Goal: Information Seeking & Learning: Learn about a topic

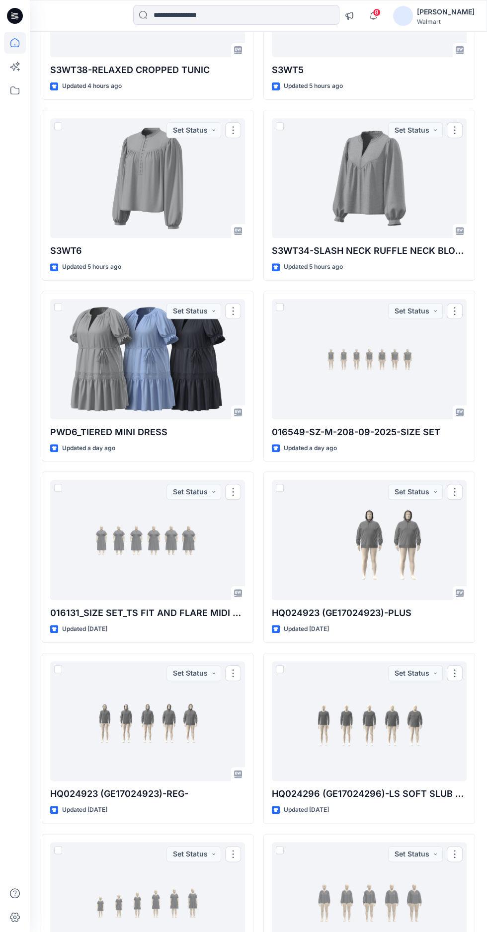
scroll to position [235, 0]
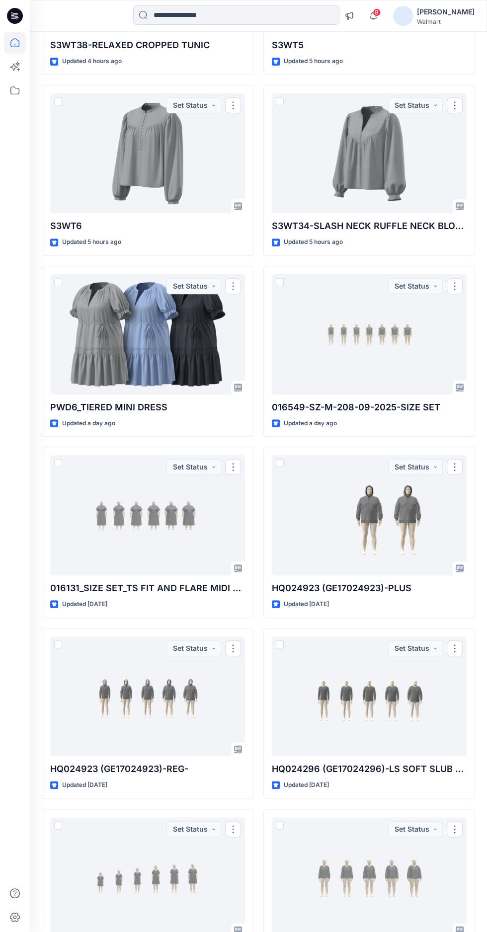
click at [109, 504] on div at bounding box center [147, 515] width 195 height 120
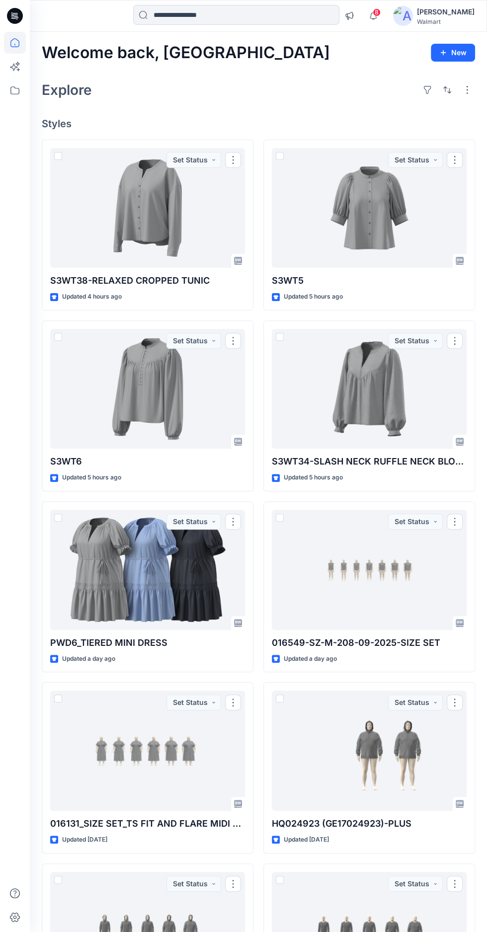
click at [186, 566] on div at bounding box center [147, 570] width 195 height 120
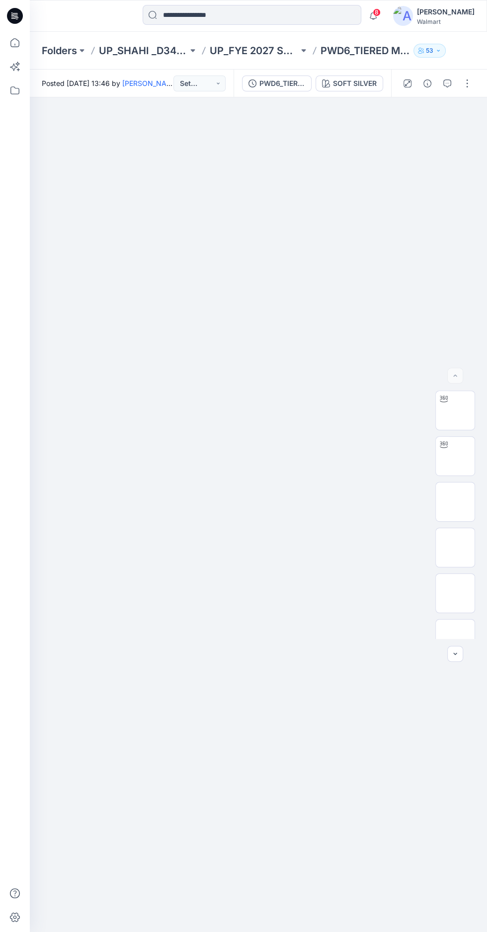
click at [455, 456] on img at bounding box center [455, 456] width 0 height 0
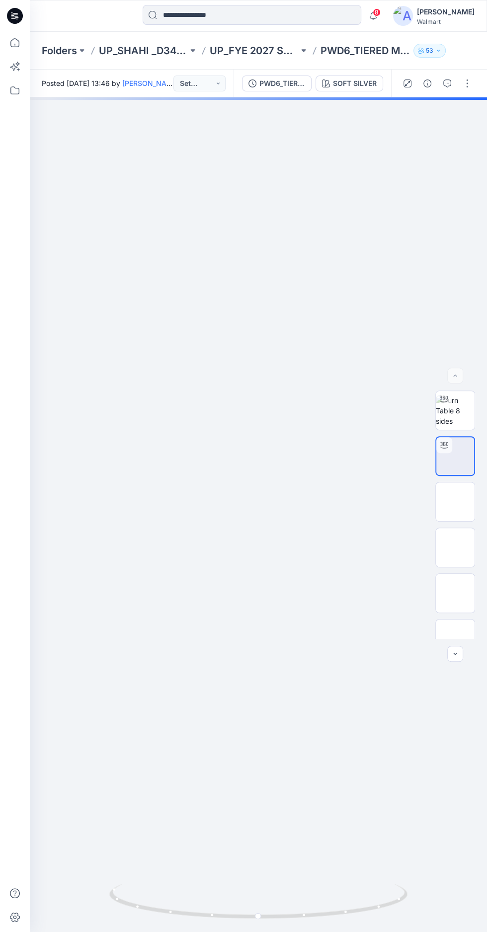
click at [450, 426] on img at bounding box center [455, 410] width 39 height 31
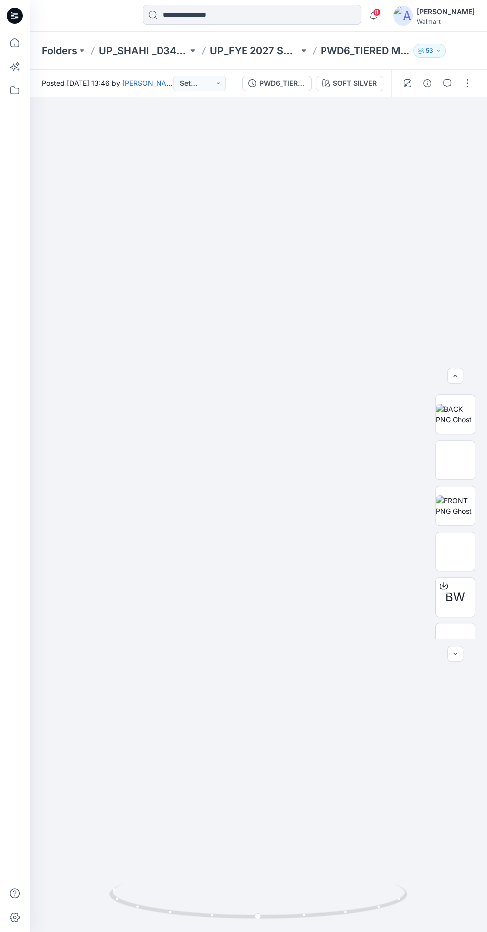
scroll to position [203, 0]
click at [478, 497] on div "BW" at bounding box center [455, 514] width 64 height 248
click at [466, 492] on img at bounding box center [455, 481] width 39 height 21
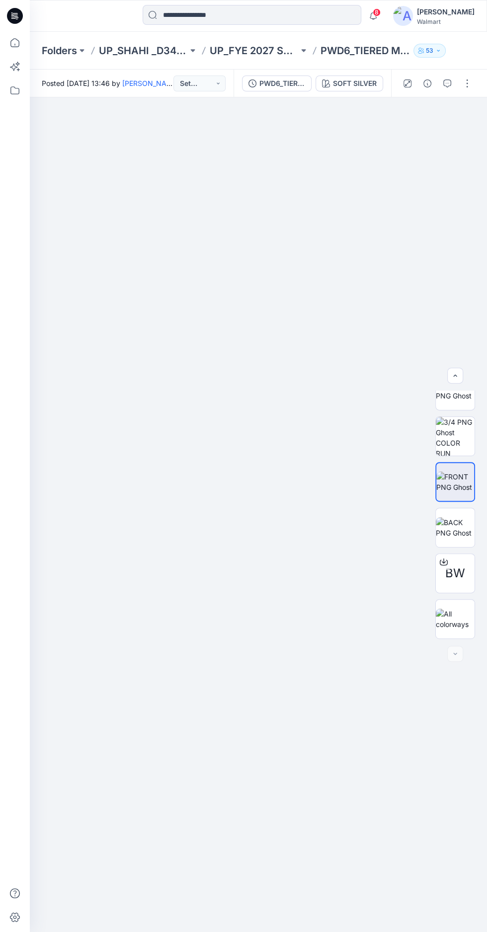
scroll to position [0, 0]
click at [285, 688] on img at bounding box center [258, 706] width 239 height 639
click at [280, 689] on img at bounding box center [258, 706] width 239 height 639
click at [470, 538] on img at bounding box center [455, 527] width 39 height 21
click at [283, 711] on img at bounding box center [258, 708] width 235 height 635
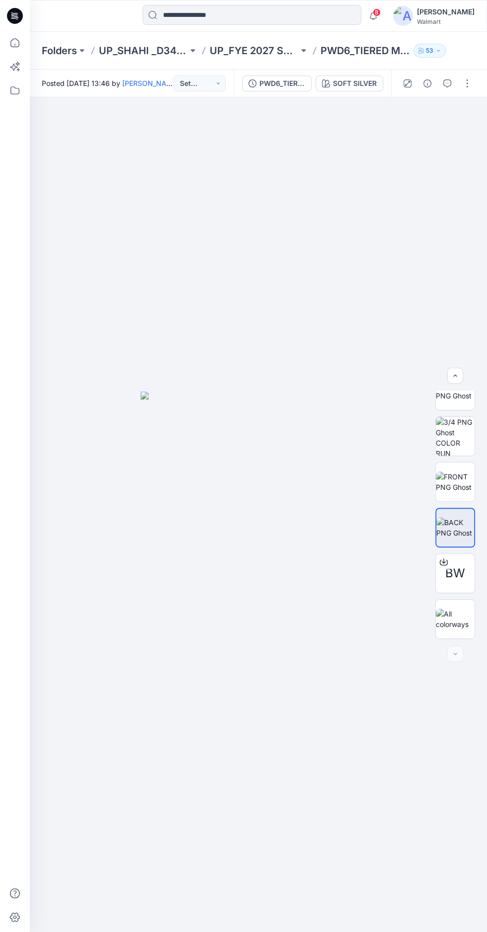
click at [282, 713] on img at bounding box center [258, 708] width 235 height 635
click at [308, 603] on img at bounding box center [258, 708] width 235 height 635
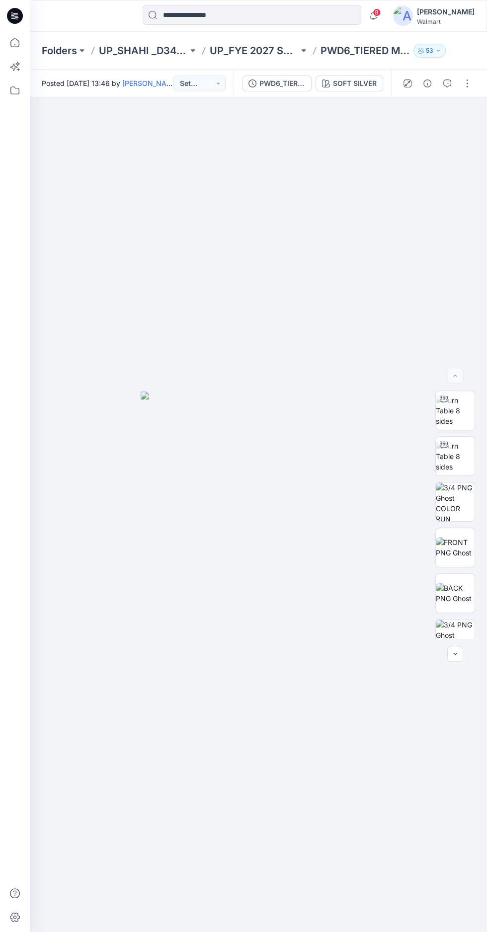
click at [482, 493] on div "BW" at bounding box center [455, 514] width 64 height 248
click at [472, 472] on img at bounding box center [455, 456] width 39 height 31
click at [459, 426] on img at bounding box center [455, 410] width 39 height 31
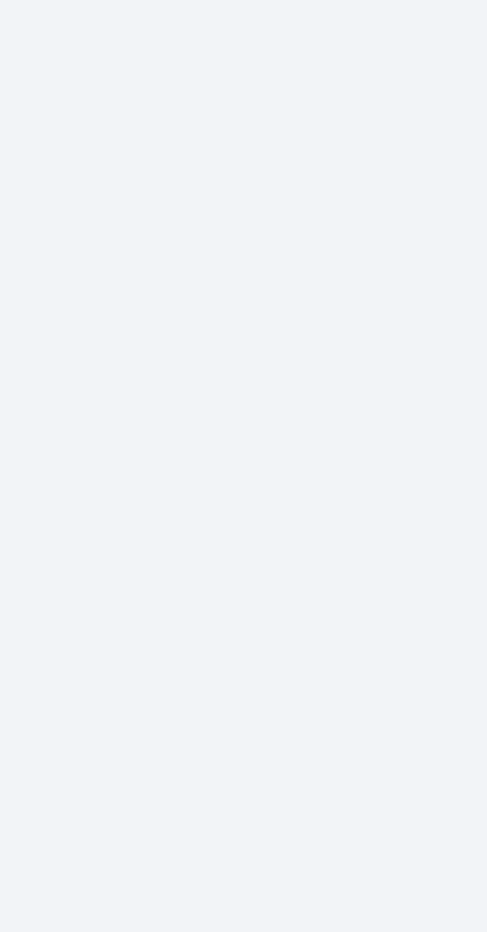
click at [275, 632] on div at bounding box center [258, 514] width 457 height 835
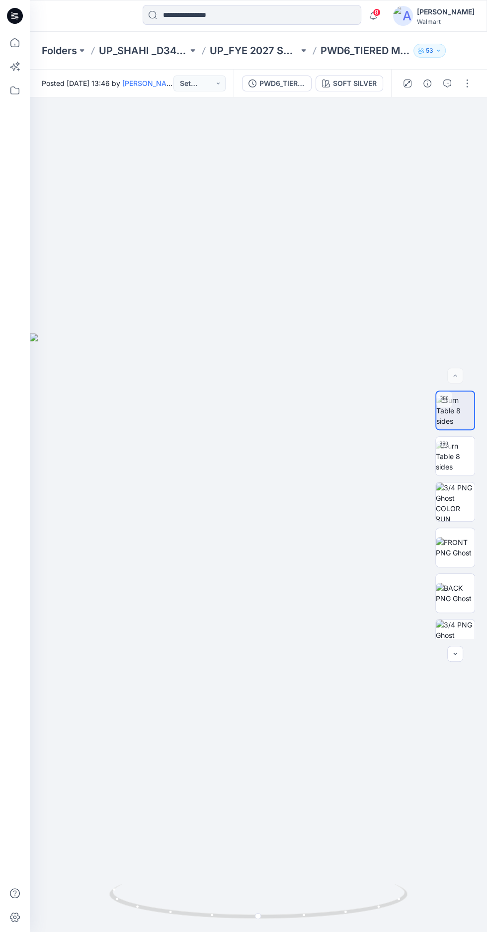
click at [336, 83] on div "SOFT SILVER" at bounding box center [355, 83] width 44 height 11
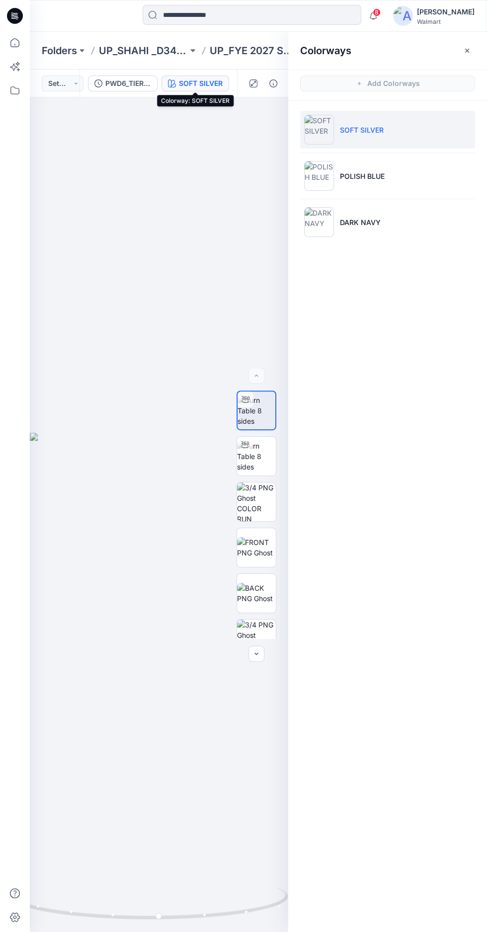
click at [361, 178] on p "POLISH BLUE" at bounding box center [362, 176] width 45 height 10
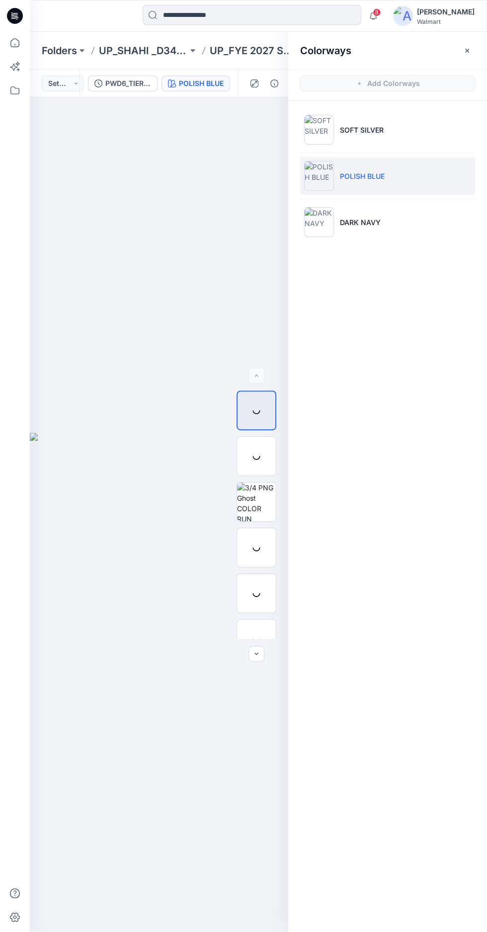
click at [358, 223] on p "DARK NAVY" at bounding box center [360, 222] width 41 height 10
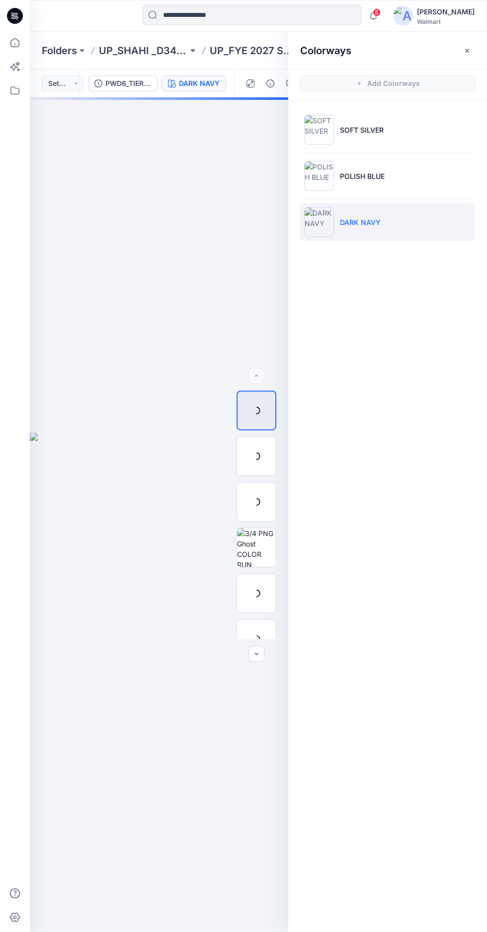
click at [470, 50] on button "button" at bounding box center [467, 51] width 16 height 16
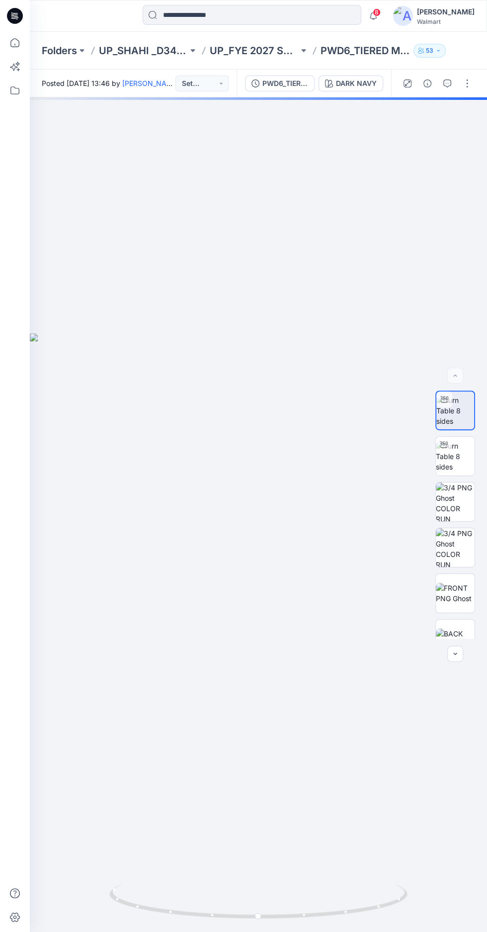
click at [455, 472] on img at bounding box center [455, 456] width 39 height 31
click at [460, 426] on img at bounding box center [455, 410] width 39 height 31
click at [455, 472] on img at bounding box center [455, 456] width 39 height 31
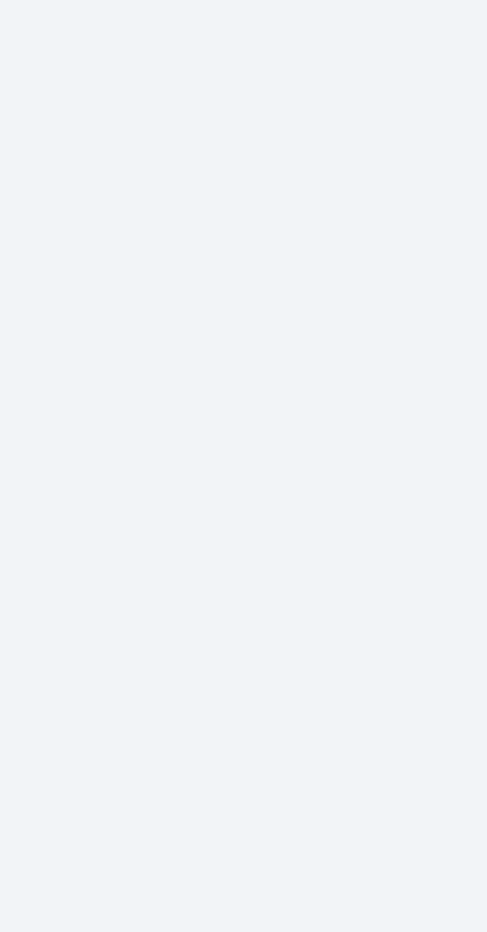
click at [296, 569] on div at bounding box center [258, 514] width 457 height 835
click at [242, 557] on div at bounding box center [258, 514] width 457 height 835
click at [256, 642] on div at bounding box center [258, 514] width 457 height 835
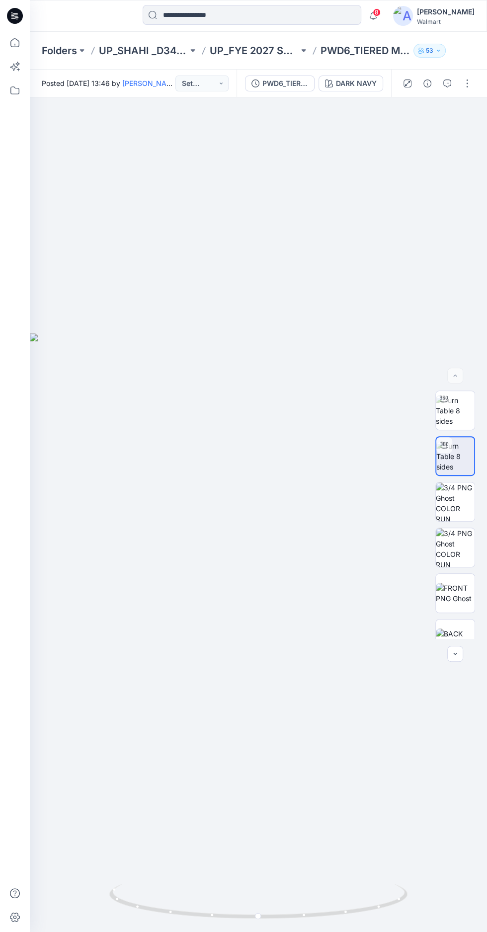
scroll to position [18, 0]
click at [466, 426] on img at bounding box center [455, 410] width 39 height 31
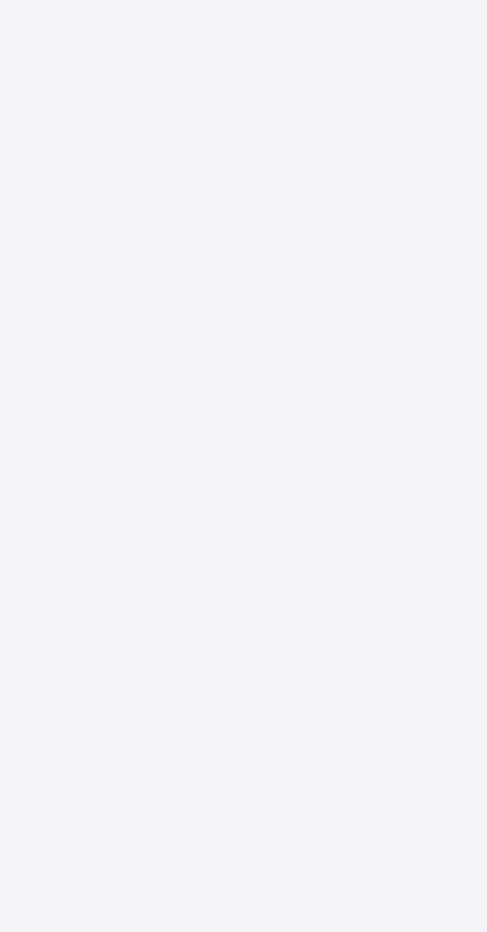
scroll to position [21, 0]
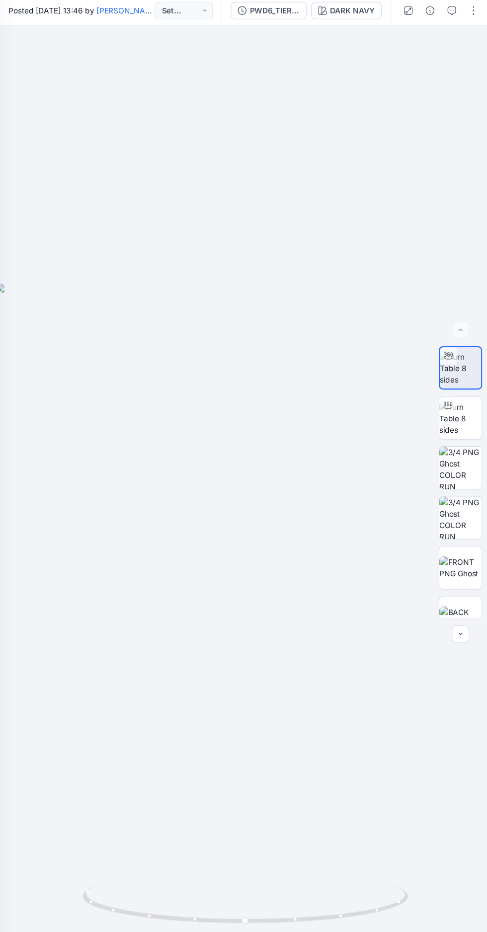
click at [461, 604] on img at bounding box center [455, 593] width 39 height 21
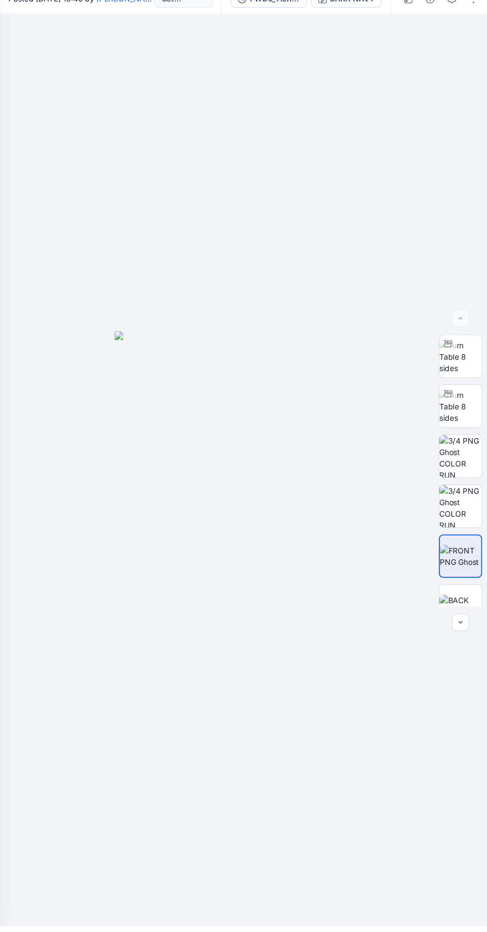
scroll to position [0, 0]
click at [465, 521] on img at bounding box center [455, 501] width 39 height 39
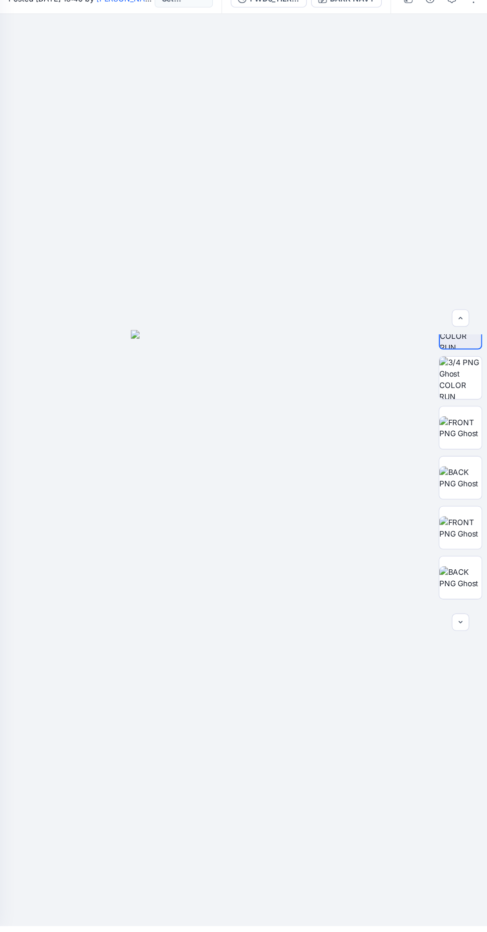
scroll to position [123, 0]
click at [463, 572] on img at bounding box center [455, 561] width 39 height 21
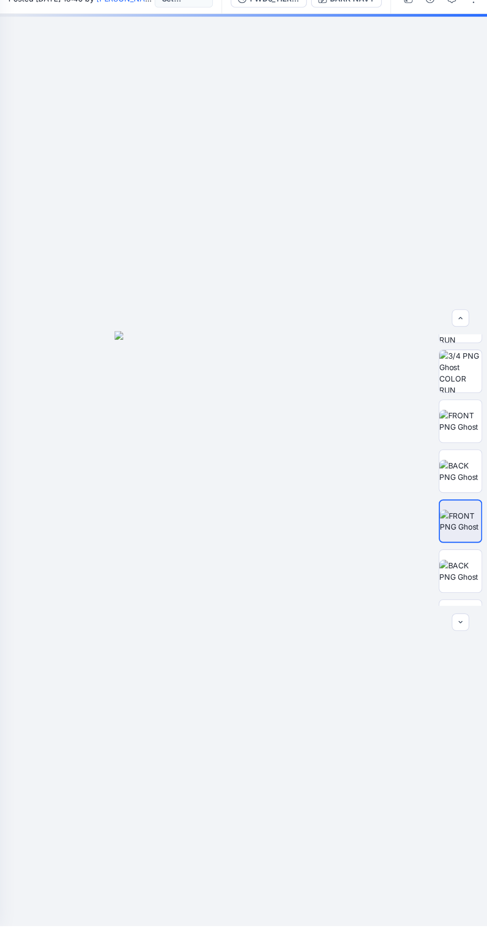
scroll to position [156, 0]
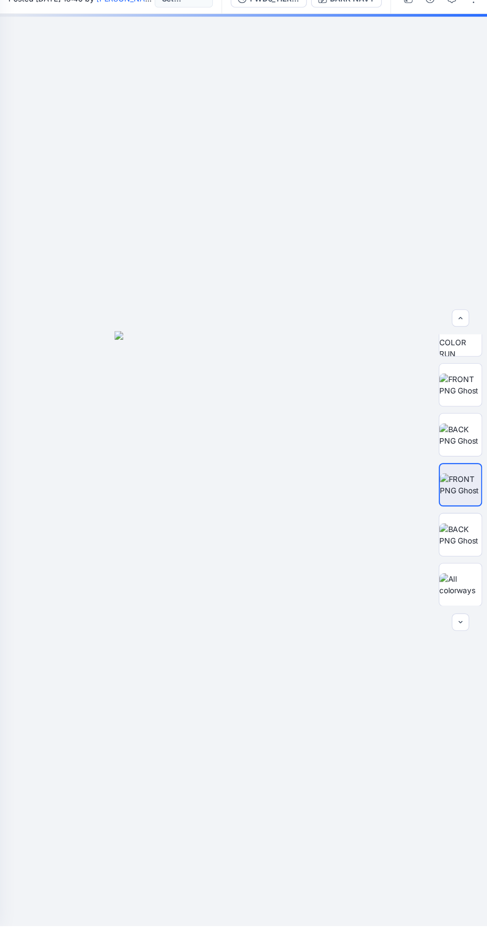
click at [461, 584] on img at bounding box center [455, 573] width 39 height 21
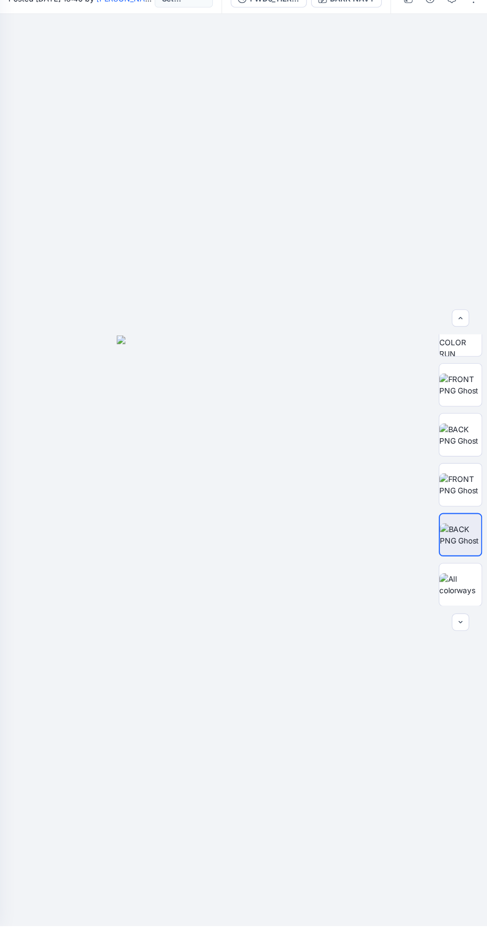
click at [458, 447] on img at bounding box center [455, 436] width 39 height 21
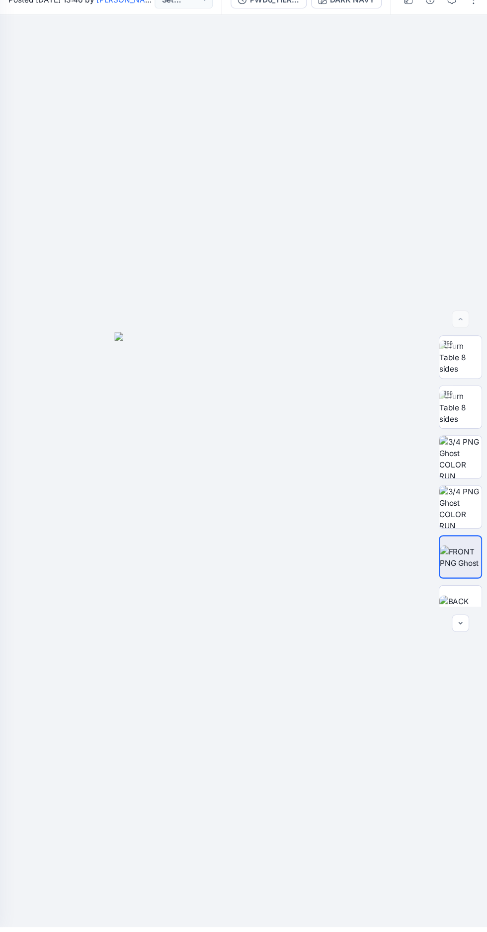
click at [460, 567] on img at bounding box center [455, 547] width 39 height 39
click at [455, 521] on img at bounding box center [455, 501] width 39 height 39
click at [457, 567] on img at bounding box center [455, 547] width 39 height 39
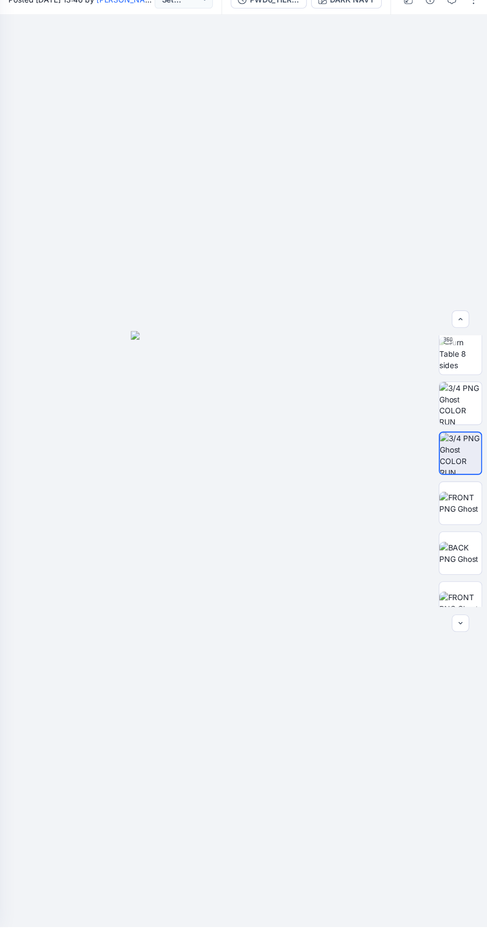
scroll to position [51, 0]
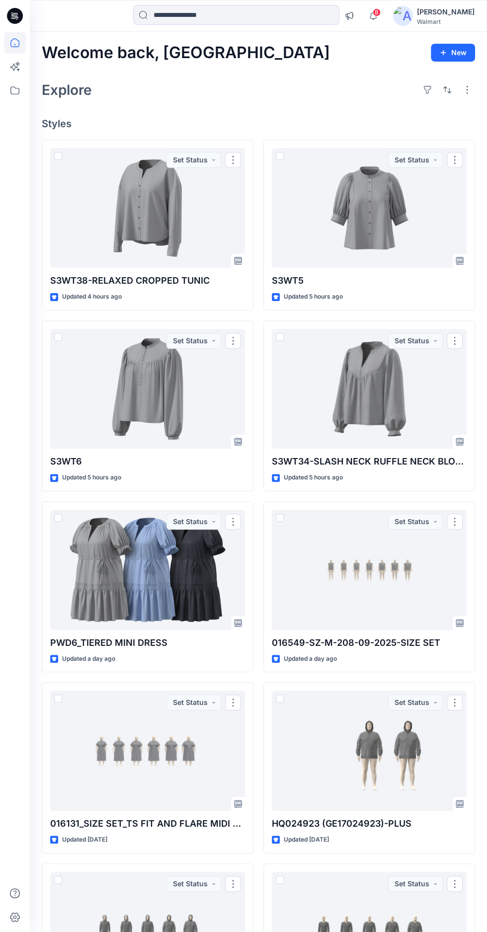
click at [169, 231] on div at bounding box center [147, 208] width 195 height 120
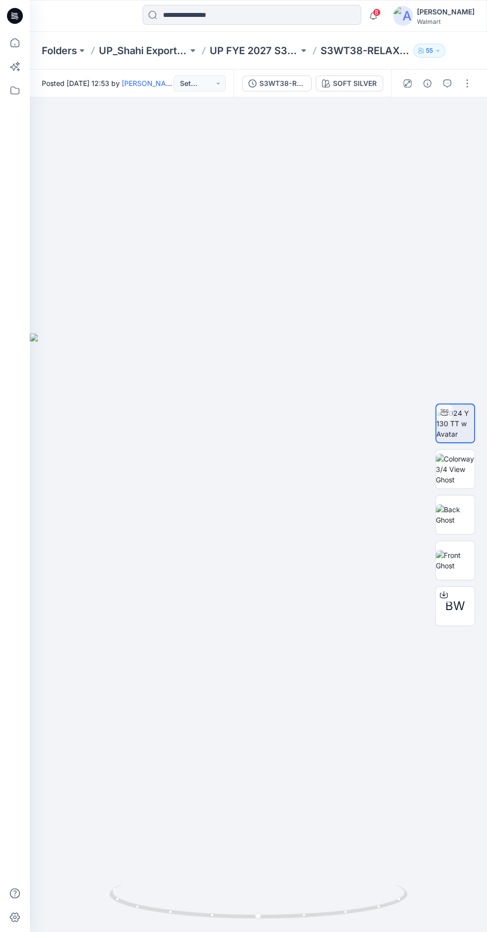
click at [462, 571] on img at bounding box center [455, 560] width 39 height 21
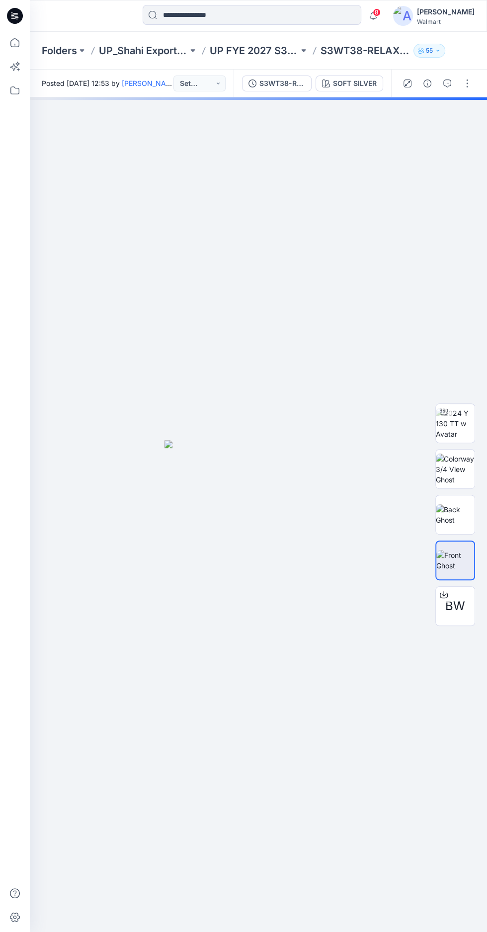
click at [310, 713] on div at bounding box center [258, 561] width 457 height 929
click at [306, 710] on div at bounding box center [258, 561] width 457 height 929
click at [456, 525] on img at bounding box center [455, 514] width 39 height 21
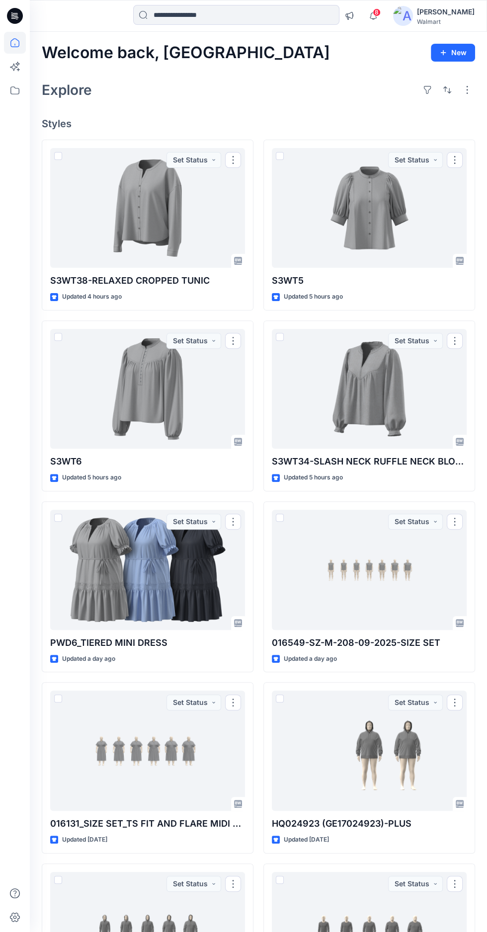
click at [353, 234] on div at bounding box center [369, 208] width 195 height 120
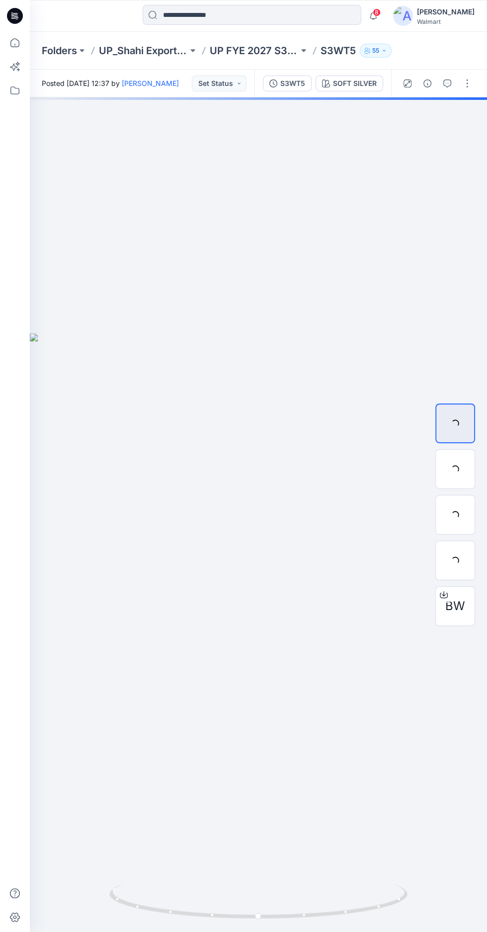
click at [380, 13] on span "8" at bounding box center [377, 12] width 8 height 8
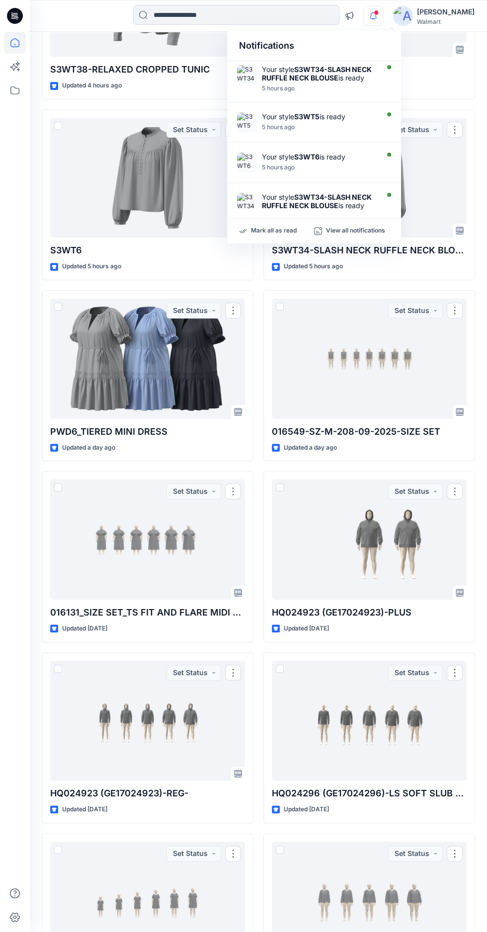
scroll to position [235, 0]
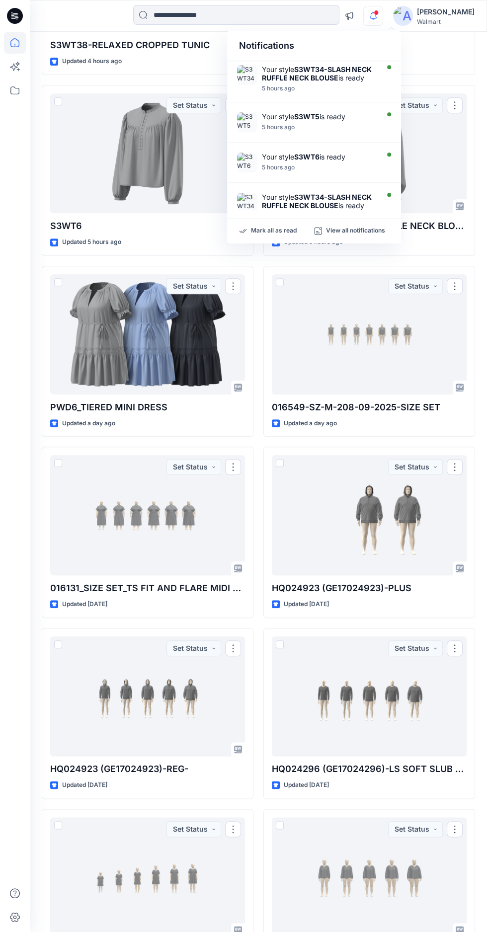
click at [406, 20] on div "Notifications Your style S3WT38-RELAXED CROPPED TUNIC is ready 4 hours ago Your…" at bounding box center [406, 16] width 135 height 22
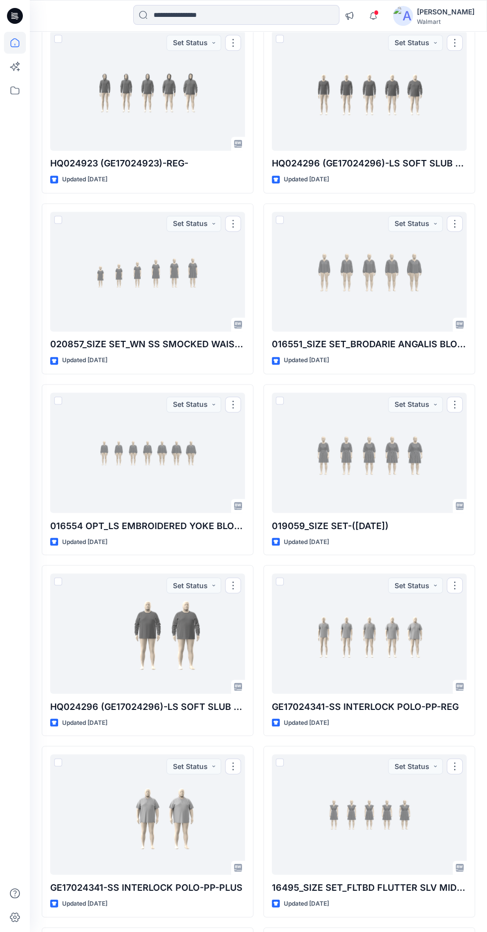
scroll to position [853, 0]
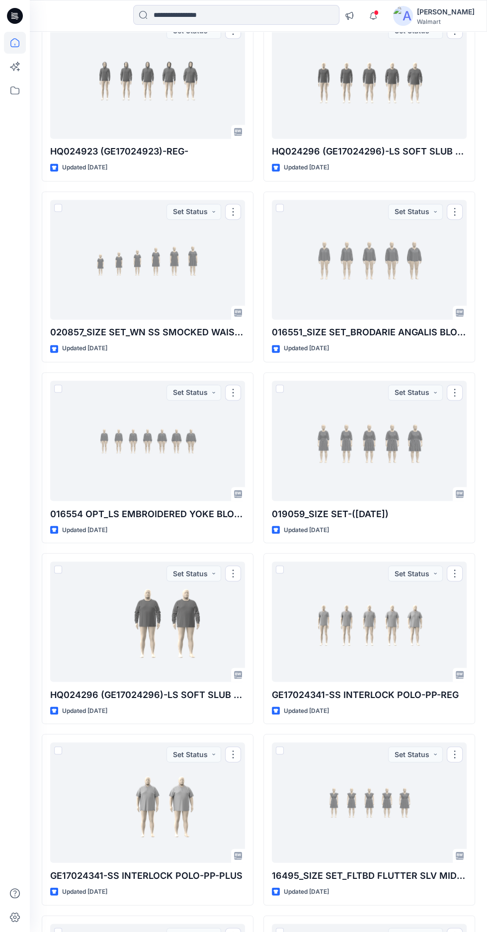
click at [168, 804] on div at bounding box center [147, 802] width 195 height 120
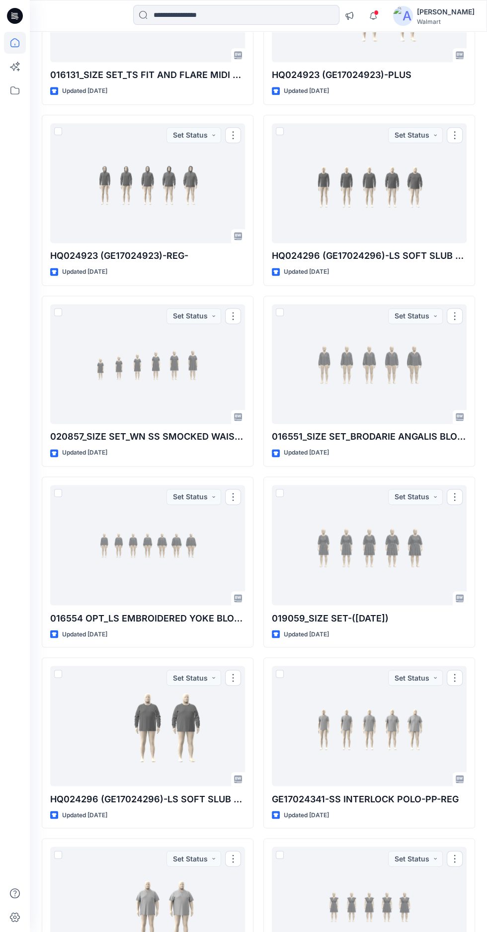
click at [383, 556] on div at bounding box center [369, 545] width 195 height 120
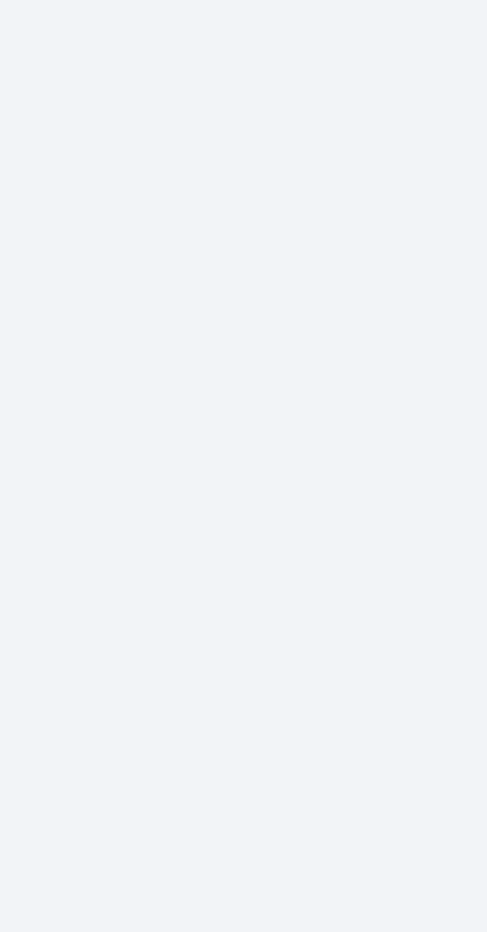
scroll to position [90, 0]
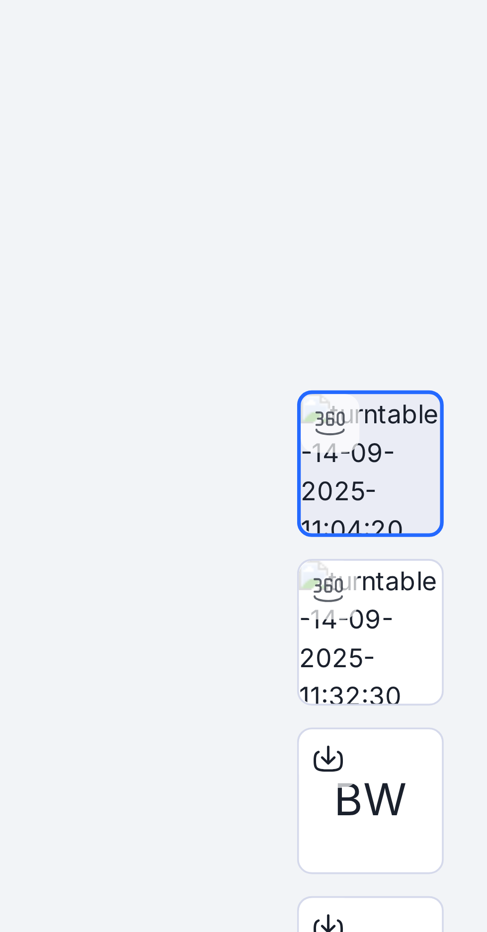
click at [465, 472] on img at bounding box center [455, 491] width 39 height 39
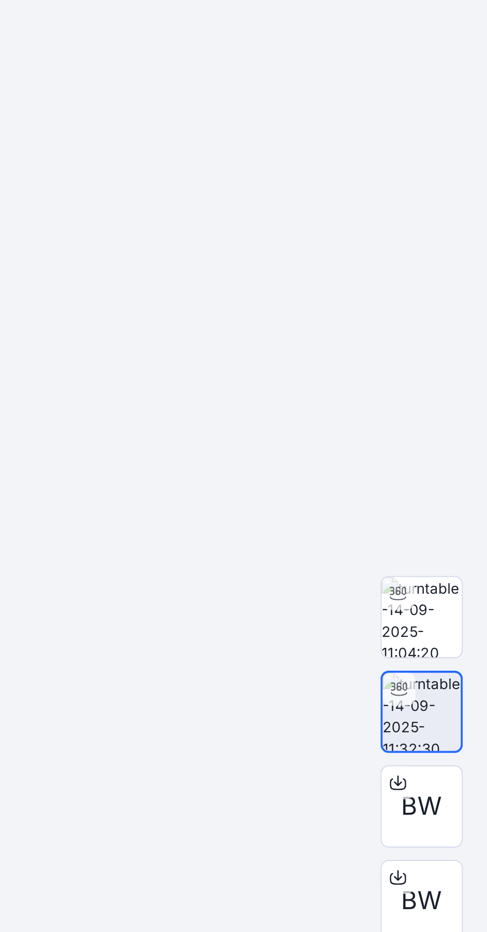
scroll to position [89, 0]
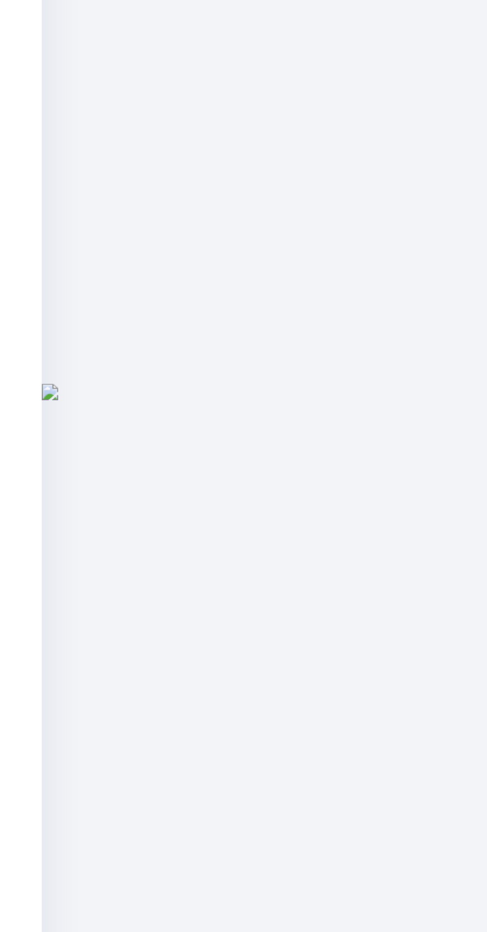
click at [117, 371] on div at bounding box center [258, 514] width 457 height 835
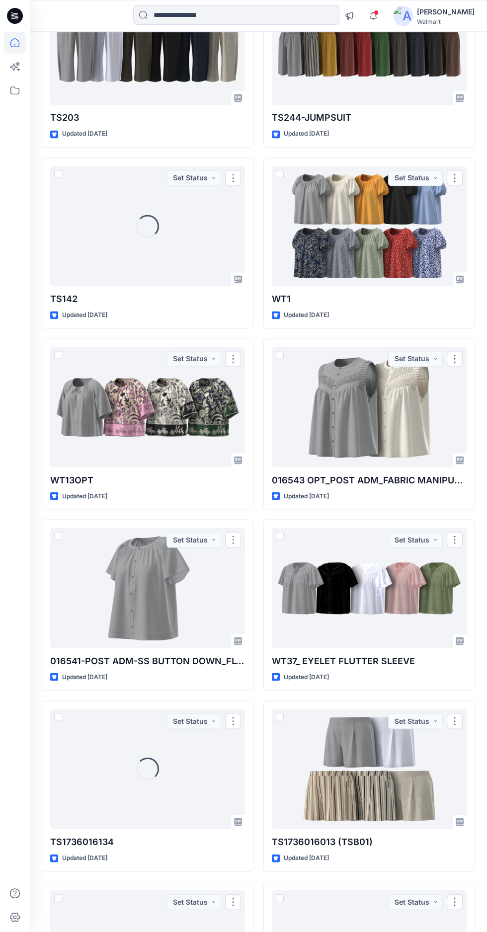
scroll to position [3406, 0]
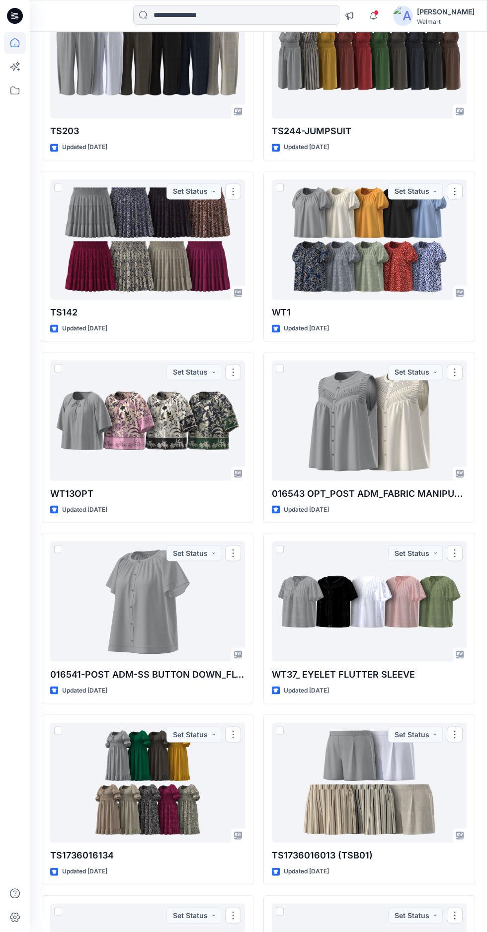
click at [388, 437] on div at bounding box center [369, 420] width 195 height 120
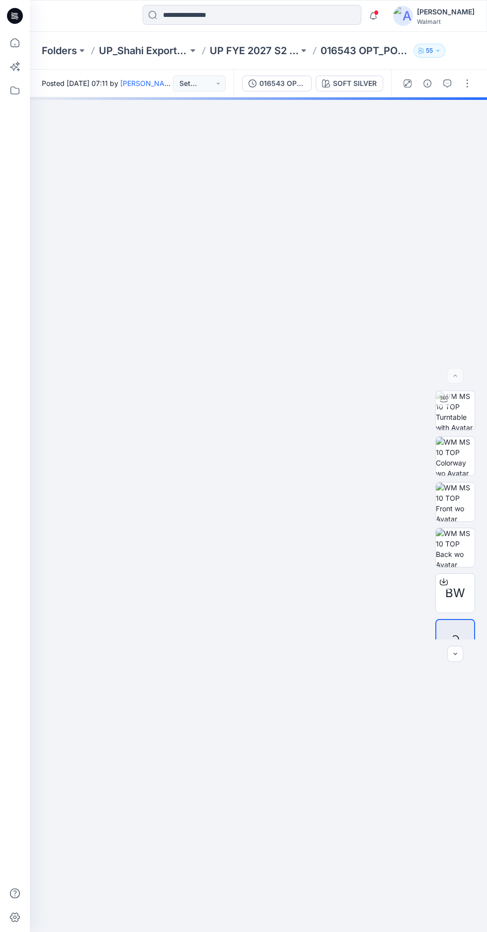
click at [456, 391] on img at bounding box center [455, 410] width 39 height 39
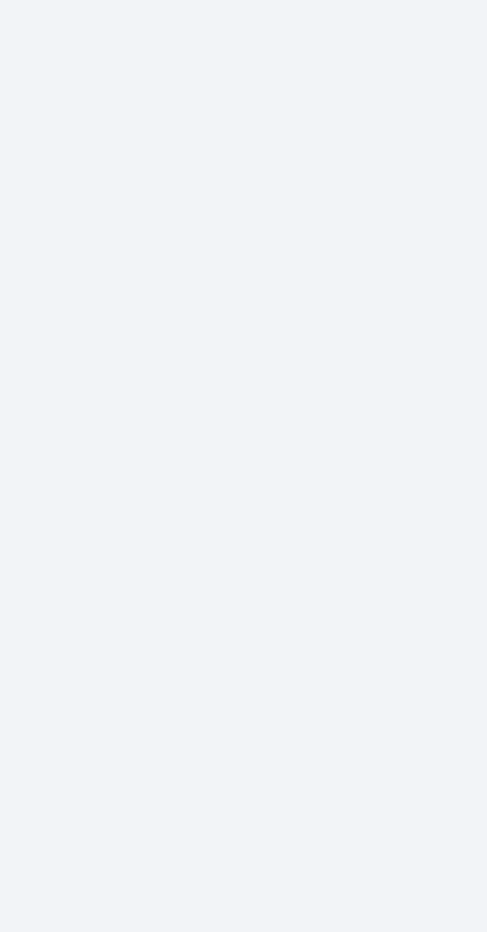
scroll to position [0, 0]
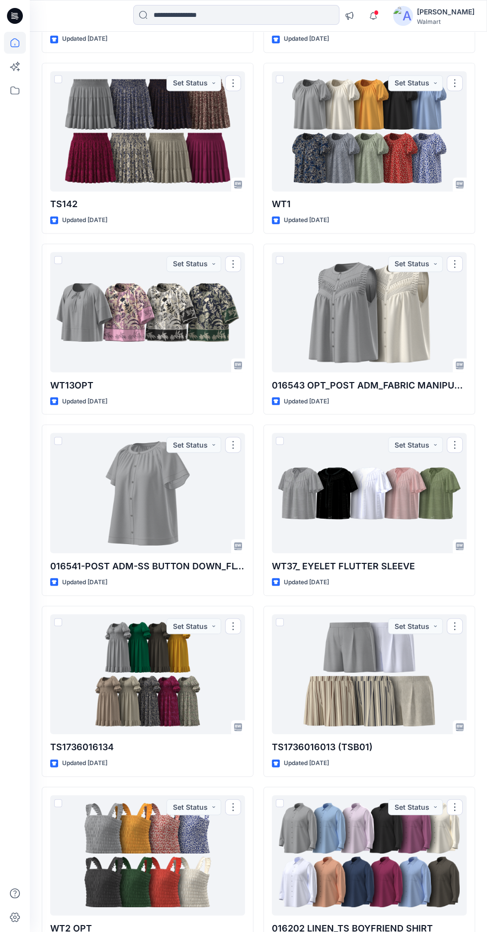
scroll to position [3584, 0]
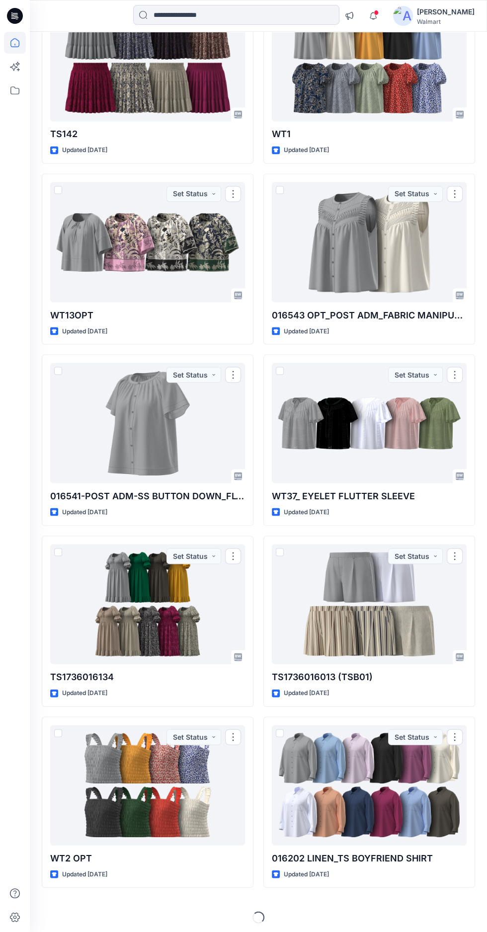
click at [157, 617] on div at bounding box center [147, 604] width 195 height 120
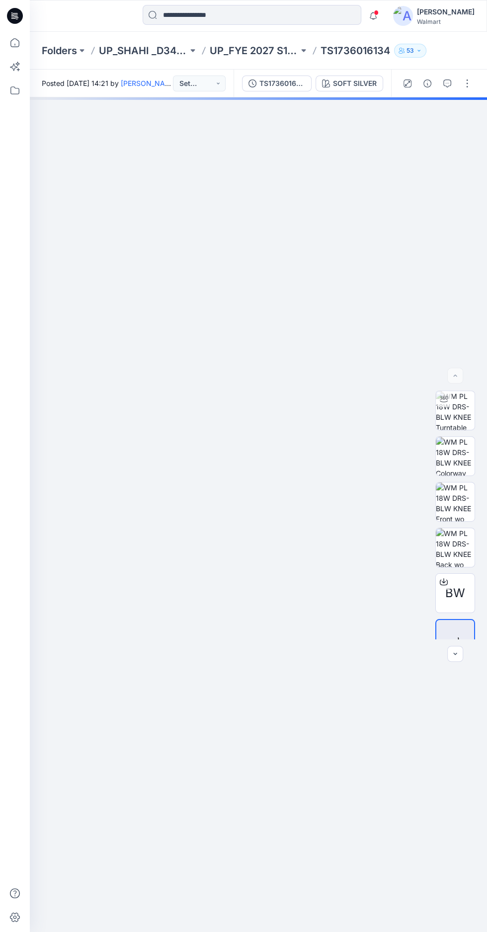
click at [466, 391] on img at bounding box center [455, 410] width 39 height 39
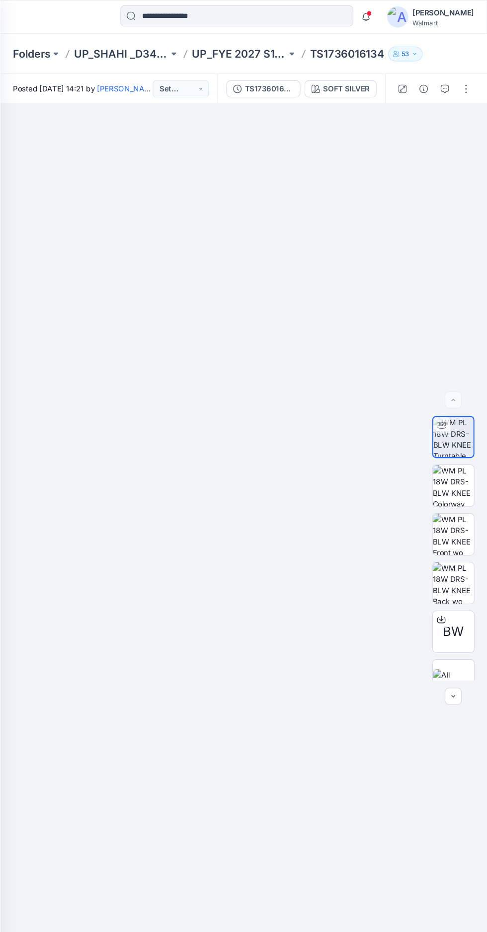
scroll to position [0, 0]
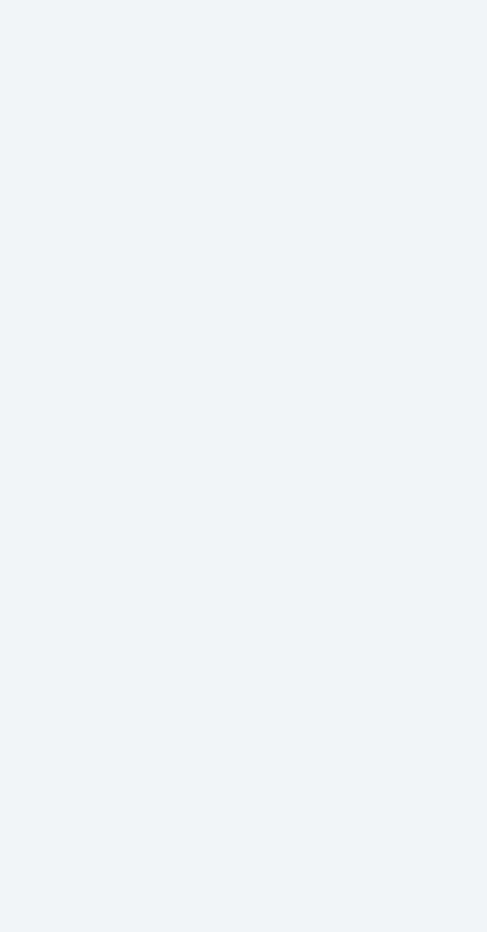
click at [258, 503] on div at bounding box center [258, 514] width 457 height 835
click at [258, 502] on div at bounding box center [258, 514] width 457 height 835
click at [203, 533] on div at bounding box center [258, 514] width 457 height 835
click at [202, 534] on div at bounding box center [258, 514] width 457 height 835
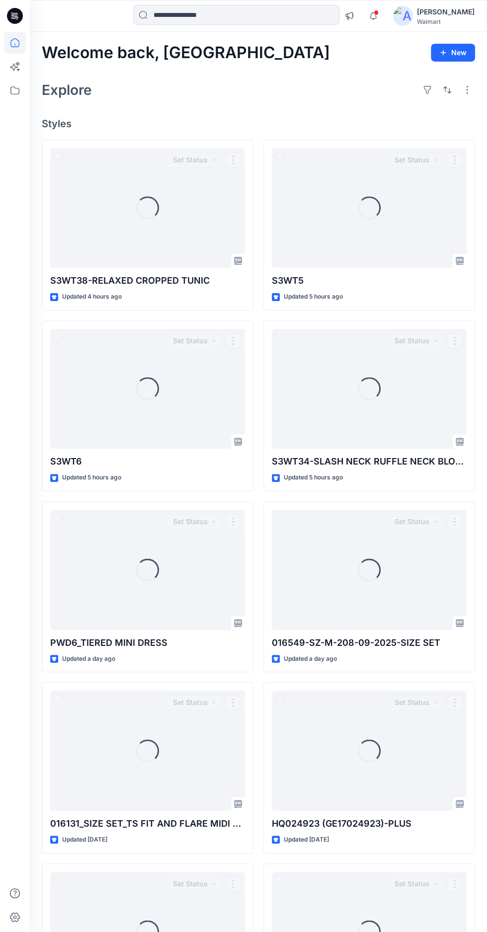
scroll to position [3584, 0]
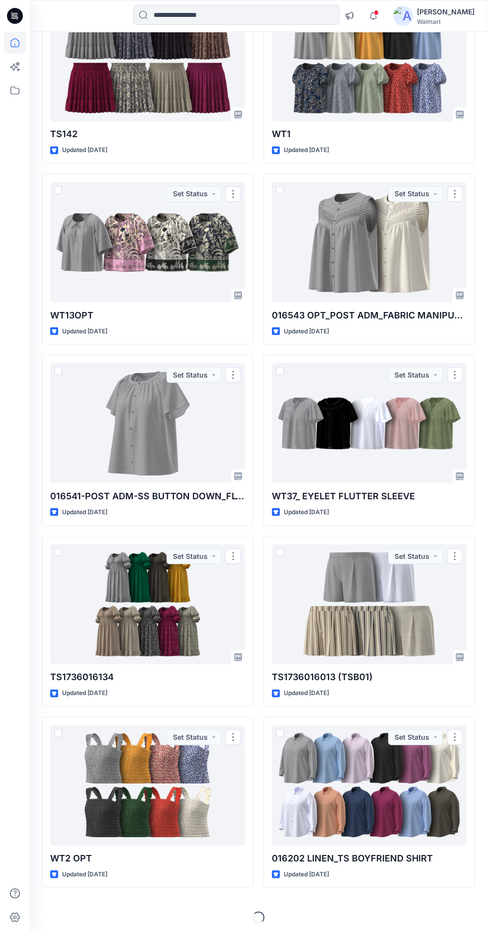
click at [322, 773] on div at bounding box center [369, 785] width 195 height 120
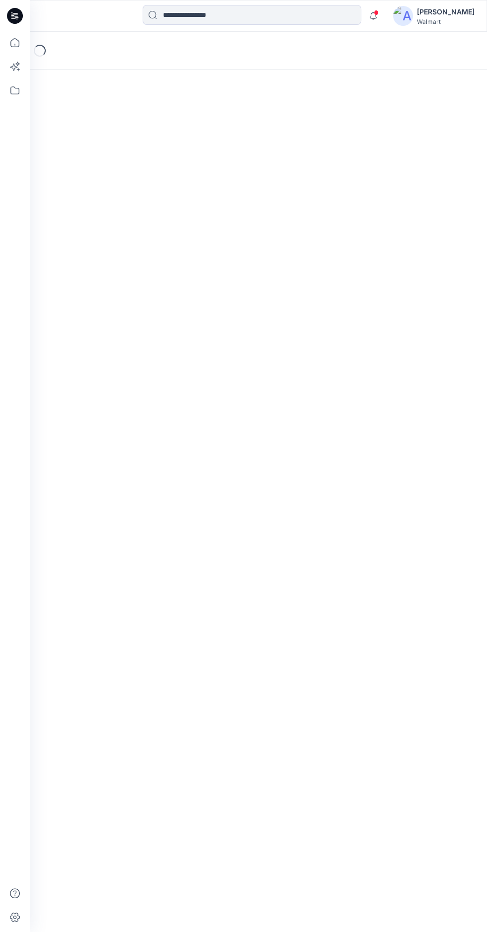
scroll to position [94, 0]
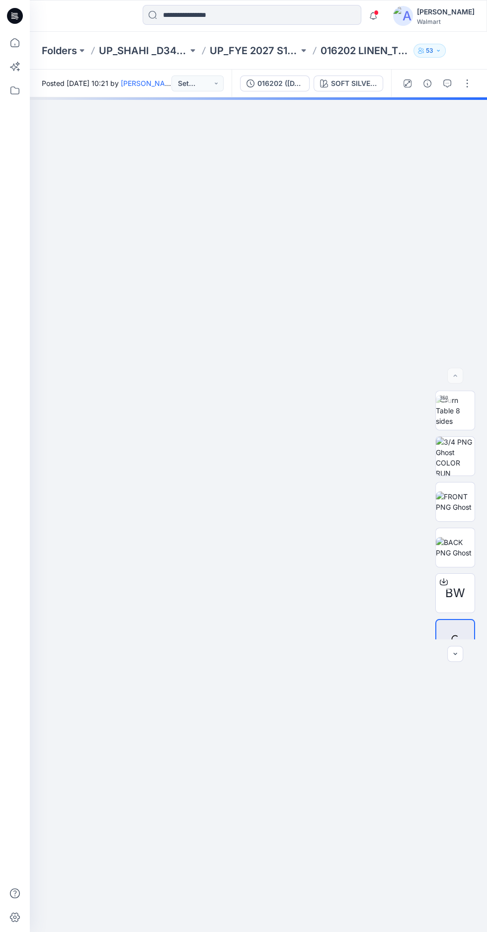
click at [451, 395] on img at bounding box center [455, 410] width 39 height 31
click at [453, 491] on img at bounding box center [455, 501] width 39 height 21
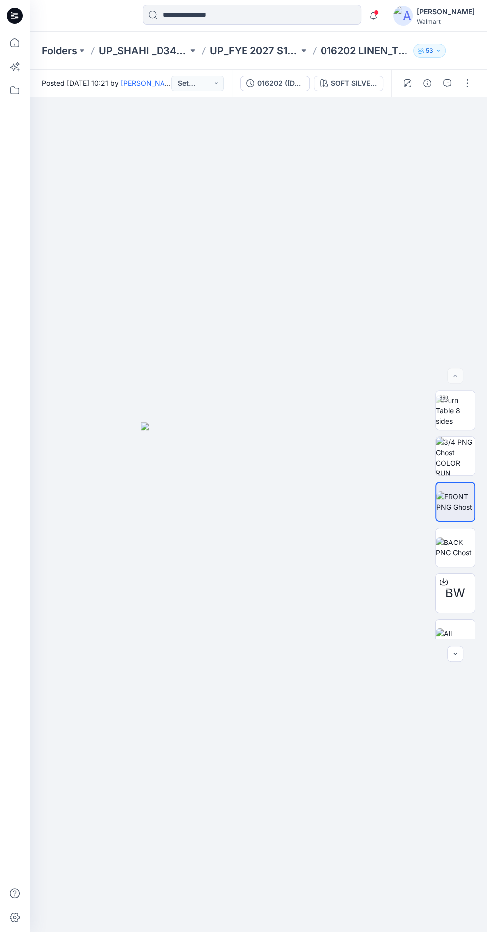
click at [279, 623] on img at bounding box center [258, 724] width 235 height 604
click at [277, 624] on img at bounding box center [258, 724] width 235 height 604
click at [437, 537] on img at bounding box center [455, 547] width 39 height 21
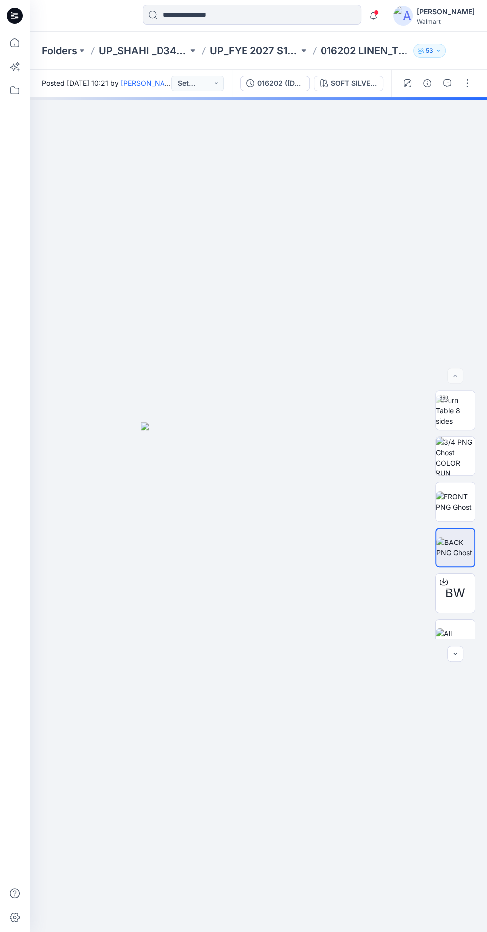
scroll to position [80, 0]
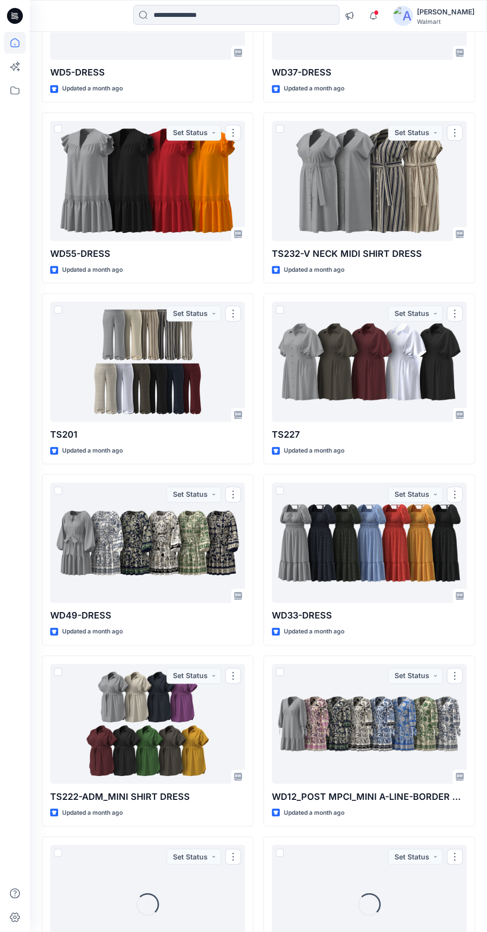
scroll to position [5660, 0]
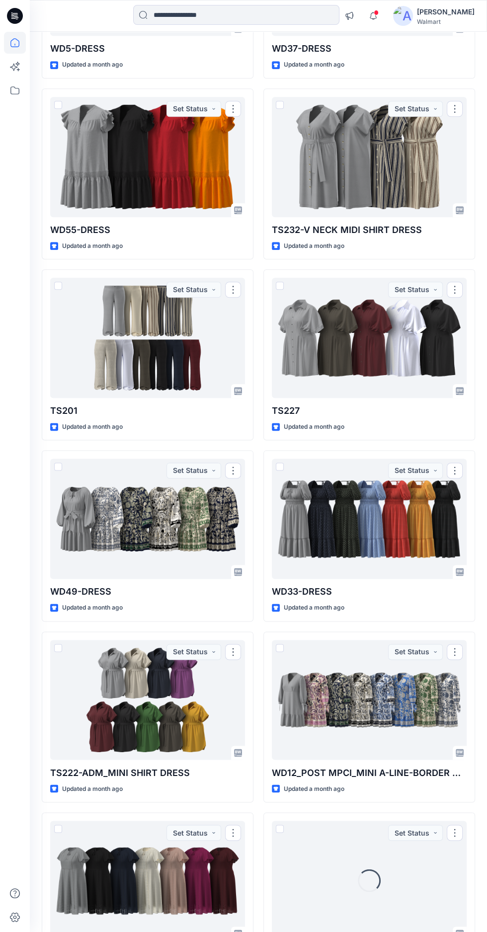
click at [304, 700] on div at bounding box center [369, 700] width 195 height 120
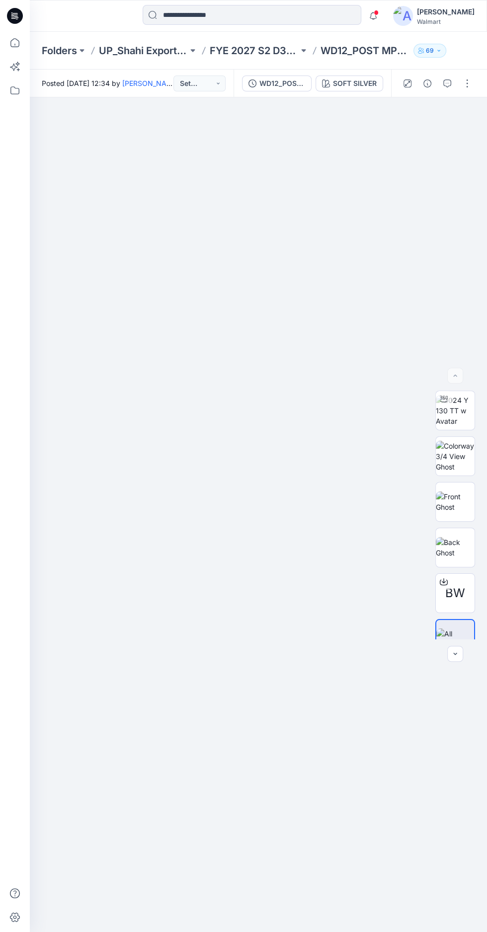
click at [449, 512] on img at bounding box center [455, 501] width 39 height 21
click at [279, 784] on div at bounding box center [258, 561] width 457 height 929
click at [281, 778] on div at bounding box center [258, 561] width 457 height 929
click at [249, 716] on img at bounding box center [258, 710] width 200 height 632
click at [250, 714] on img at bounding box center [258, 710] width 200 height 632
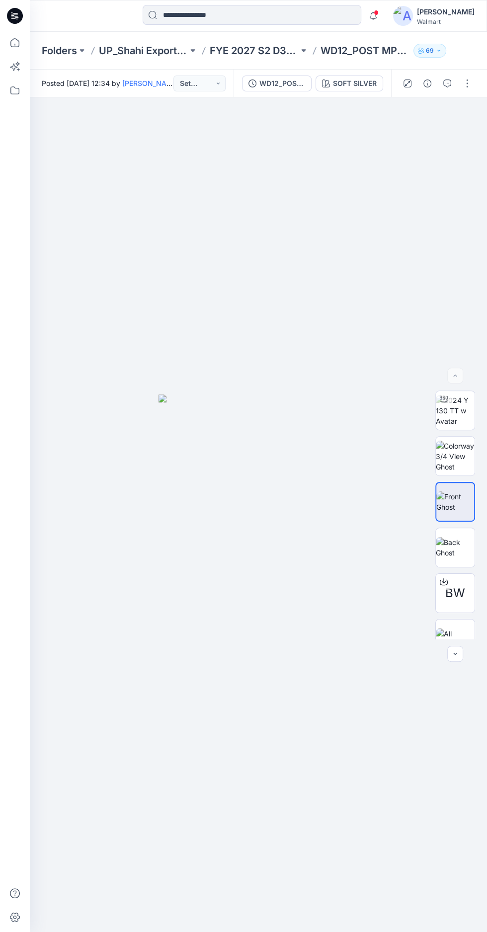
click at [456, 558] on img at bounding box center [455, 547] width 39 height 21
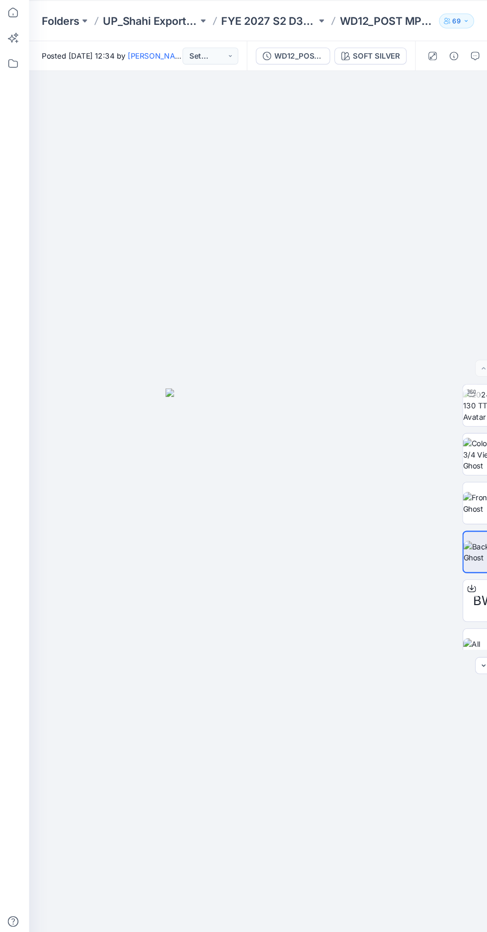
scroll to position [12, 0]
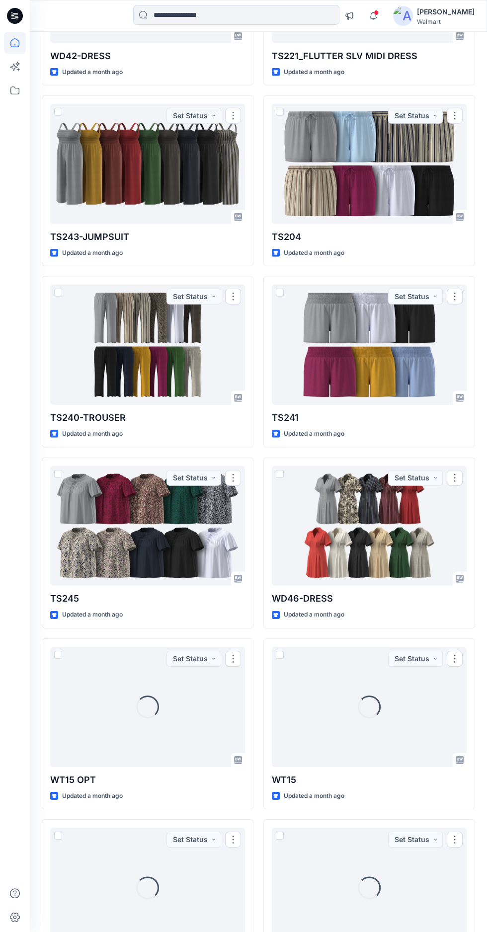
scroll to position [6745, 0]
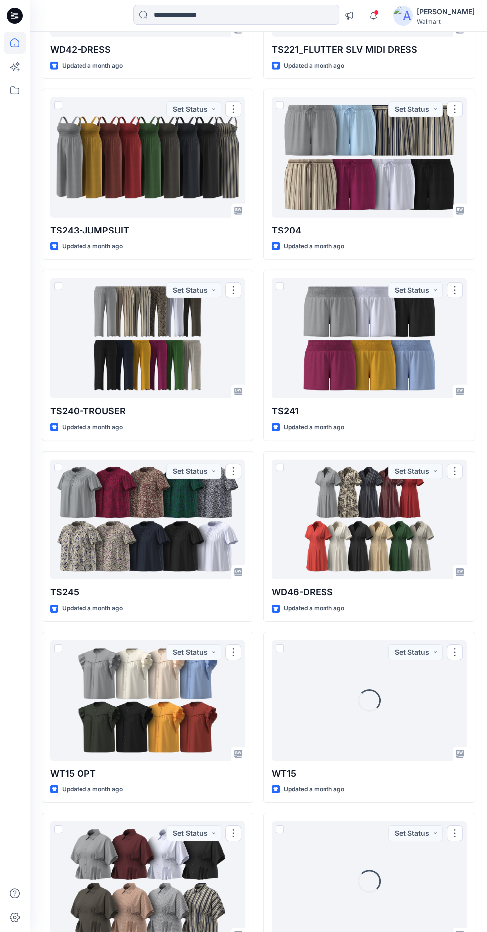
click at [71, 534] on div at bounding box center [147, 519] width 195 height 120
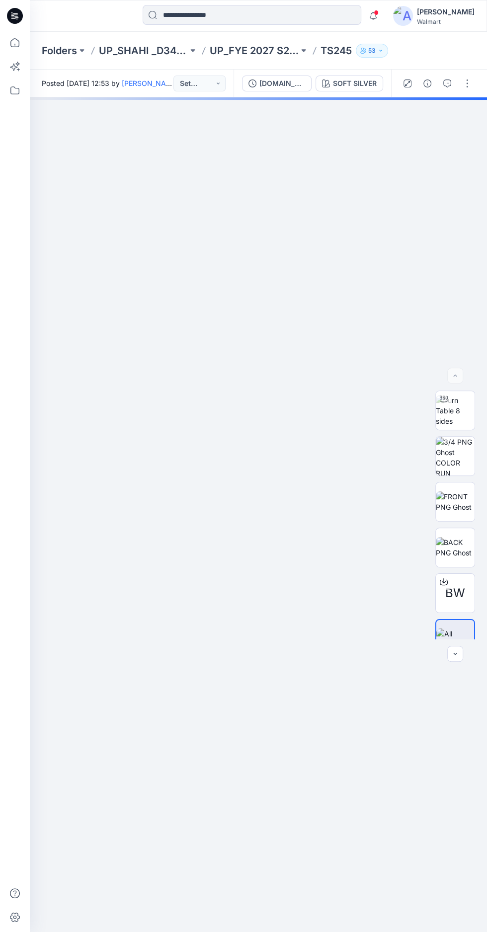
click at [470, 512] on img at bounding box center [455, 501] width 39 height 21
